Goal: Task Accomplishment & Management: Manage account settings

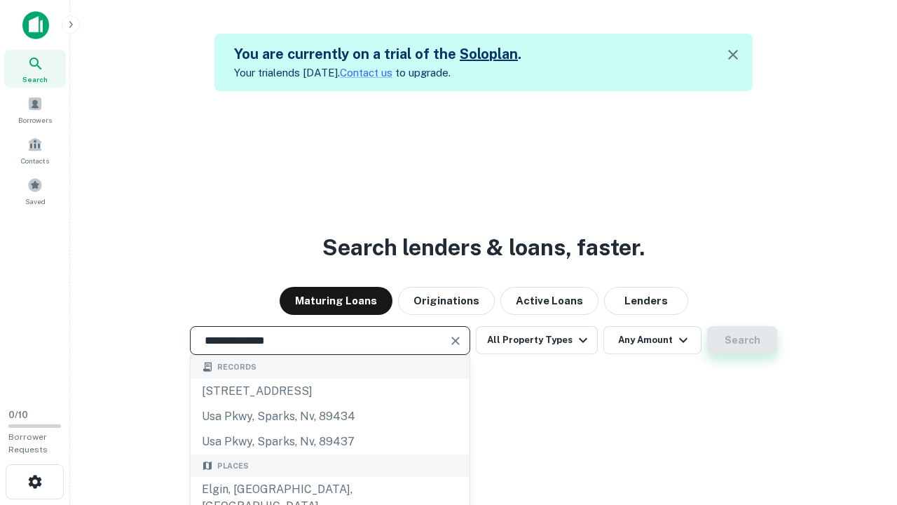
type input "**********"
click at [742, 340] on button "Search" at bounding box center [742, 340] width 70 height 28
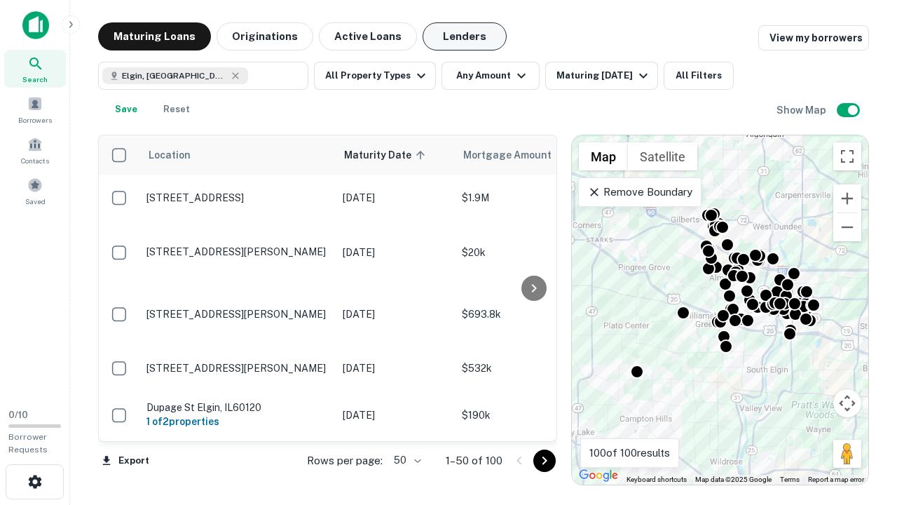
click at [465, 36] on button "Lenders" at bounding box center [465, 36] width 84 height 28
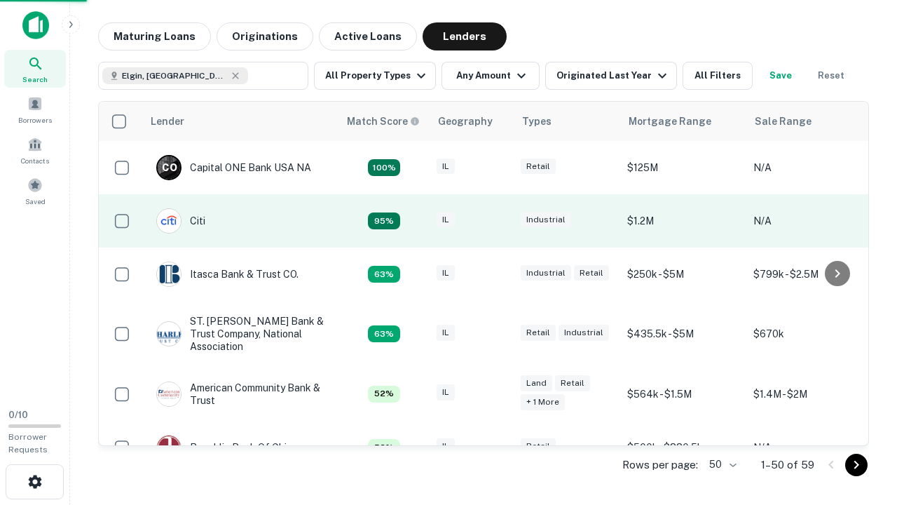
click at [498, 221] on div "IL" at bounding box center [472, 221] width 70 height 19
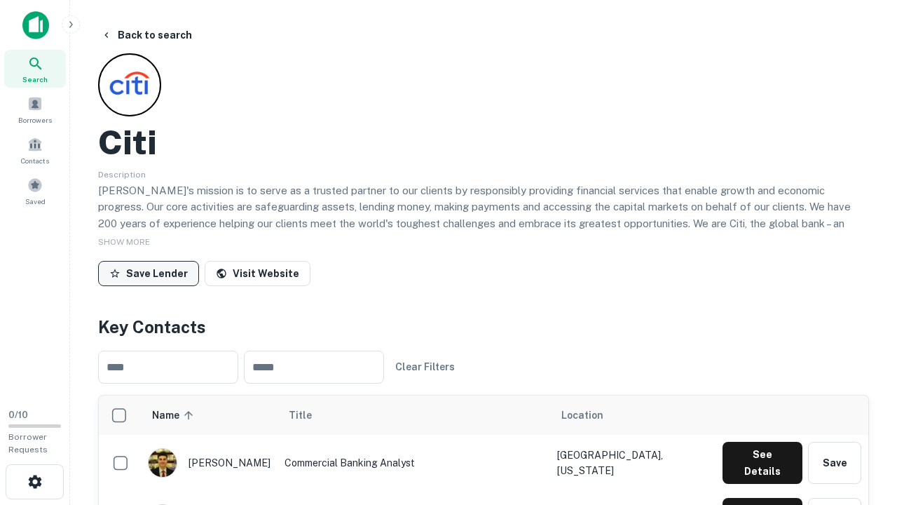
click at [149, 273] on button "Save Lender" at bounding box center [148, 273] width 101 height 25
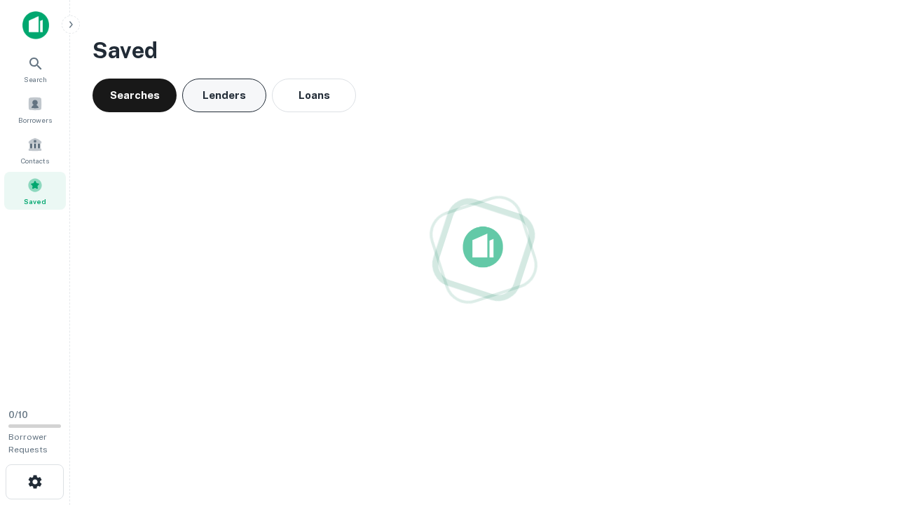
click at [224, 95] on button "Lenders" at bounding box center [224, 96] width 84 height 34
